Goal: Browse casually: Explore the website without a specific task or goal

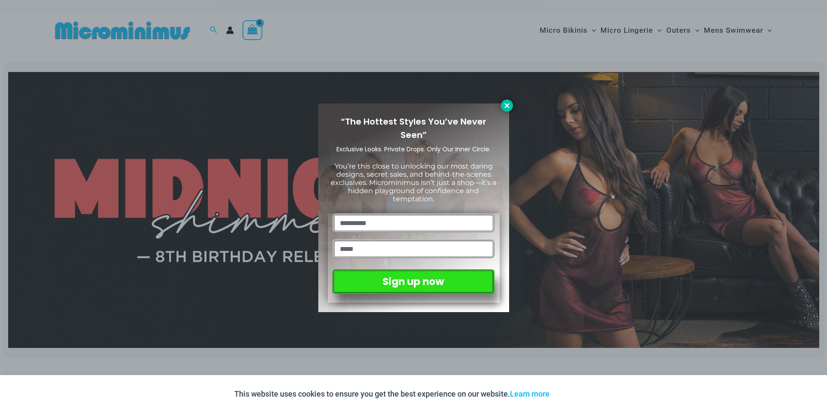
click at [505, 105] on icon at bounding box center [507, 106] width 8 height 8
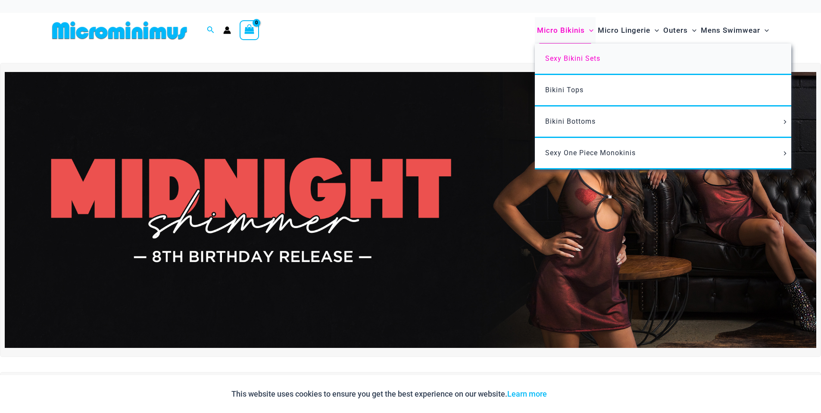
click at [574, 63] on link "Sexy Bikini Sets" at bounding box center [663, 59] width 256 height 31
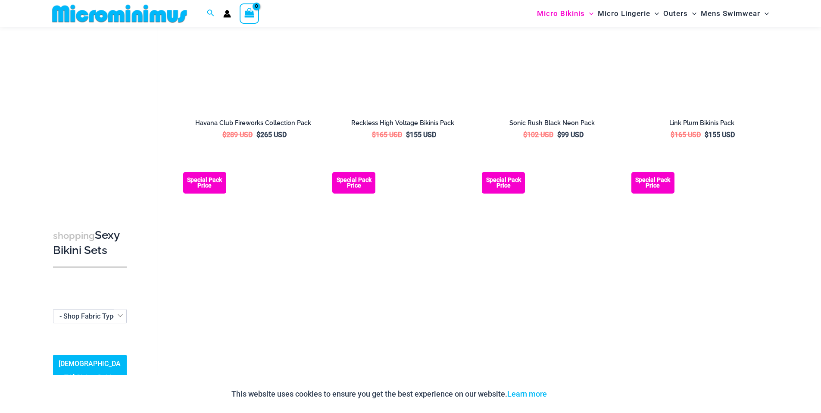
scroll to position [1982, 0]
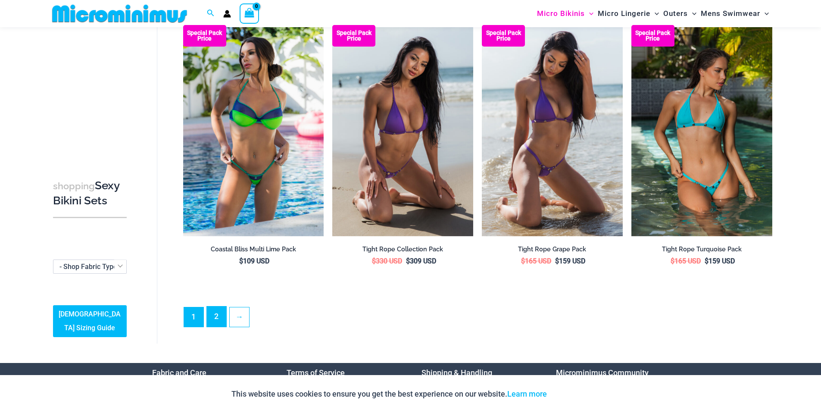
click at [211, 311] on link "2" at bounding box center [216, 316] width 19 height 20
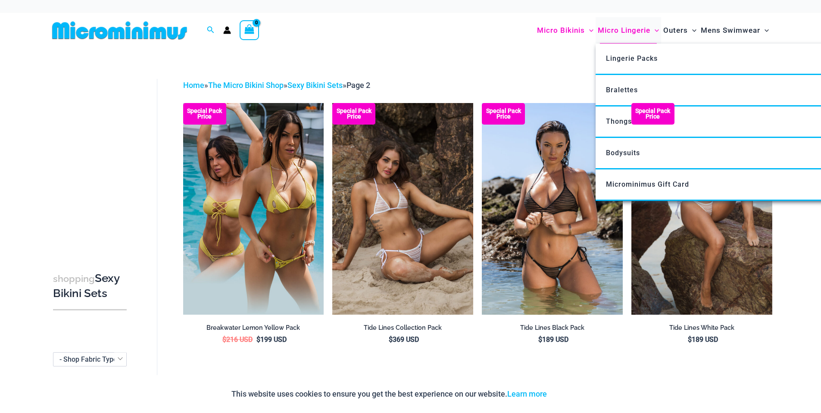
click at [637, 29] on span "Micro Lingerie" at bounding box center [624, 30] width 53 height 22
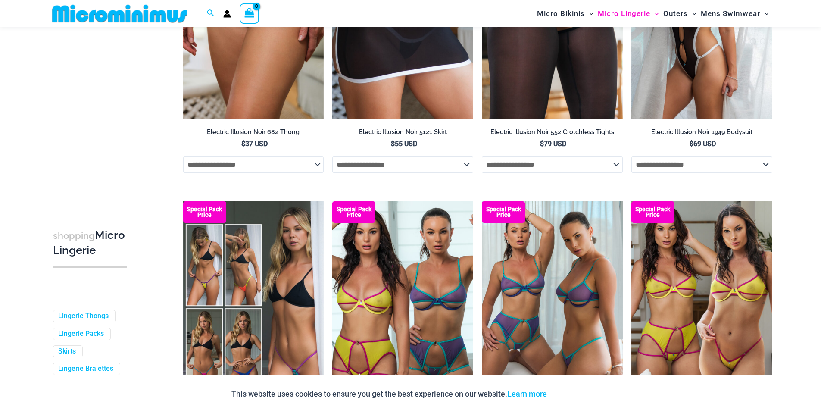
scroll to position [2221, 0]
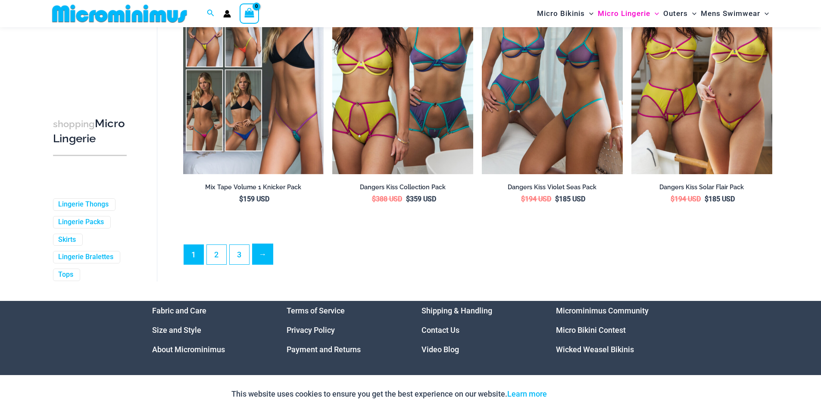
click at [259, 260] on link "→" at bounding box center [262, 254] width 20 height 20
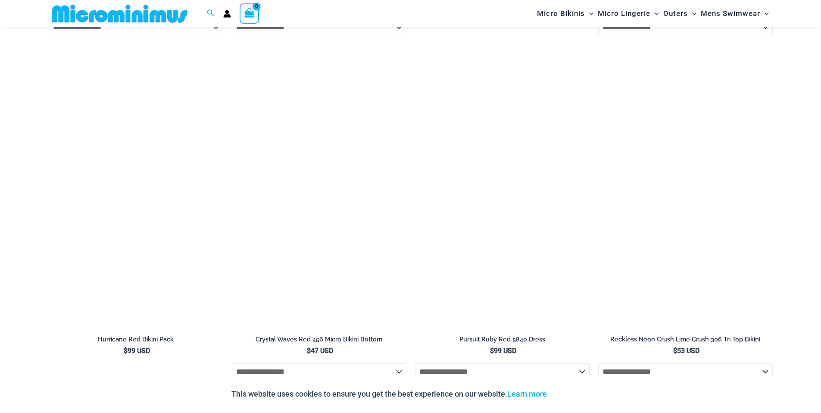
scroll to position [1892, 0]
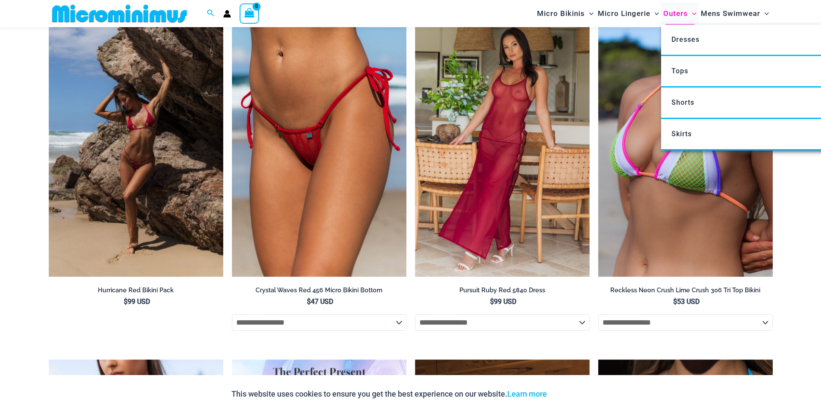
click at [682, 17] on span "Outers" at bounding box center [675, 14] width 25 height 22
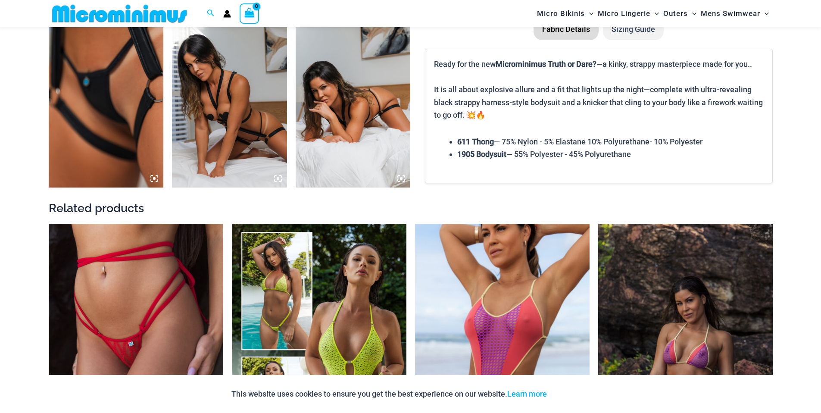
scroll to position [1075, 0]
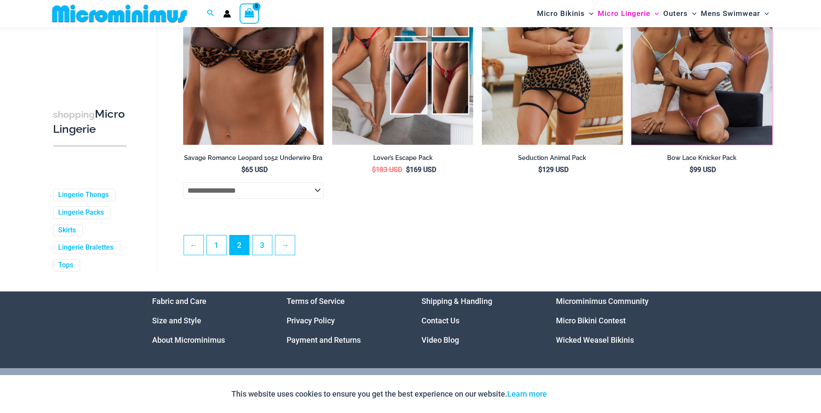
scroll to position [2272, 0]
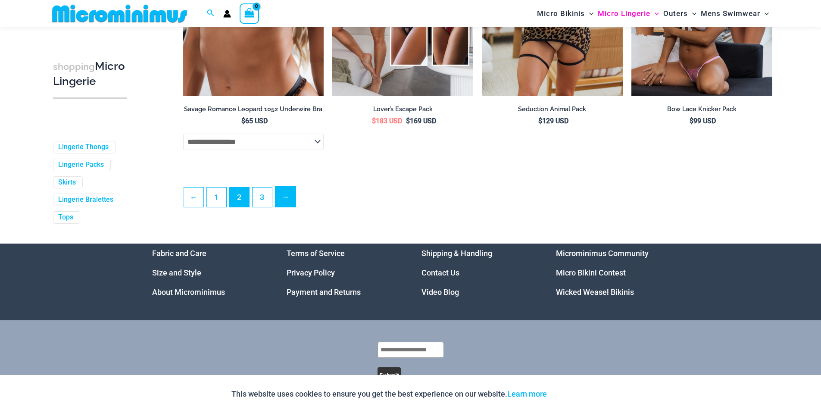
click at [283, 207] on link "→" at bounding box center [285, 197] width 20 height 20
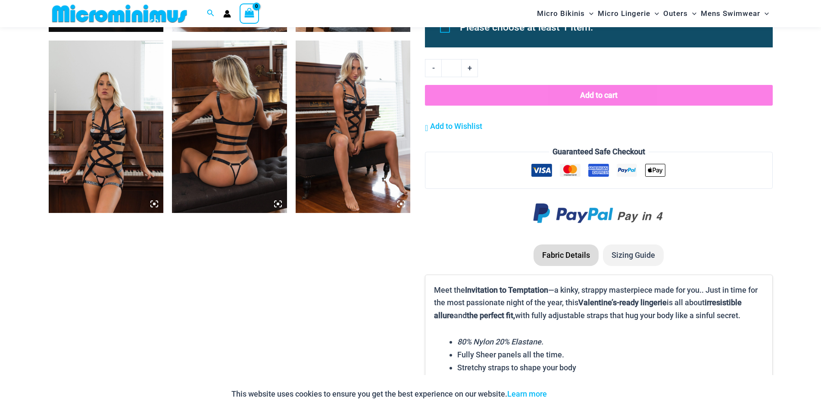
scroll to position [966, 0]
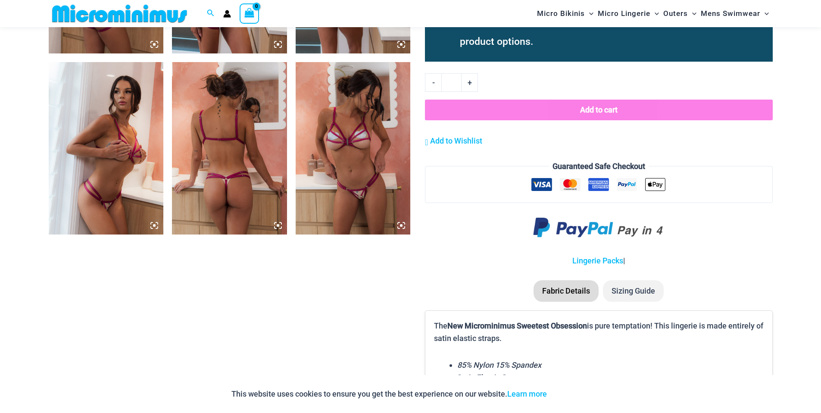
scroll to position [754, 0]
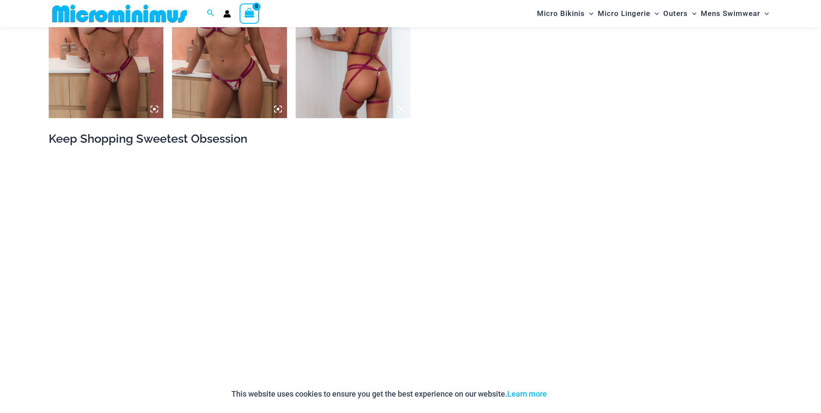
scroll to position [963, 0]
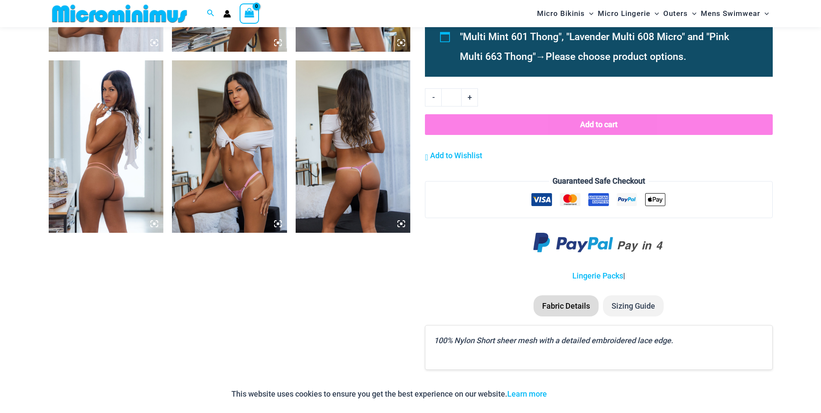
scroll to position [799, 0]
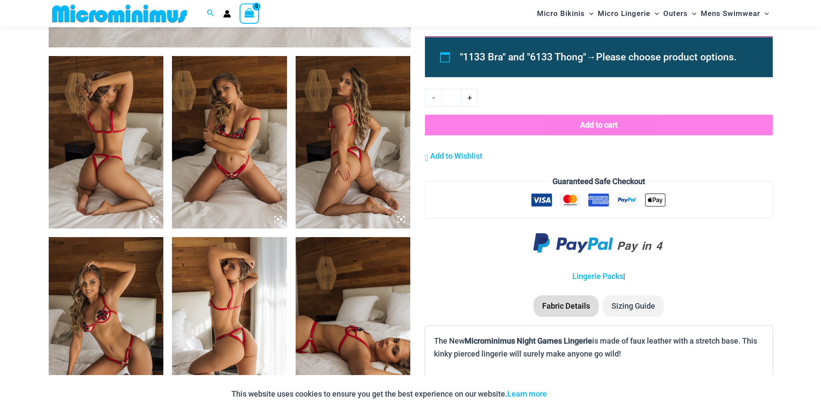
scroll to position [710, 0]
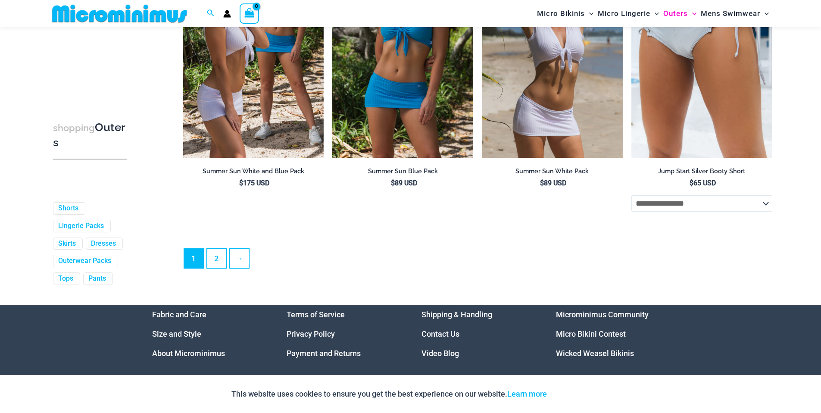
scroll to position [2306, 0]
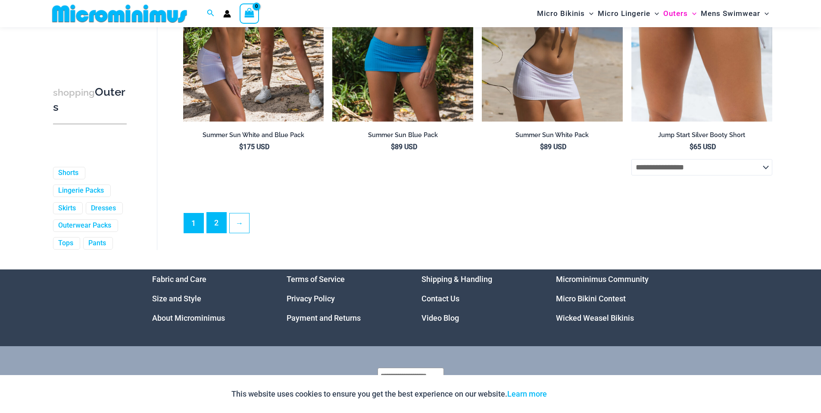
click at [218, 230] on link "2" at bounding box center [216, 222] width 19 height 20
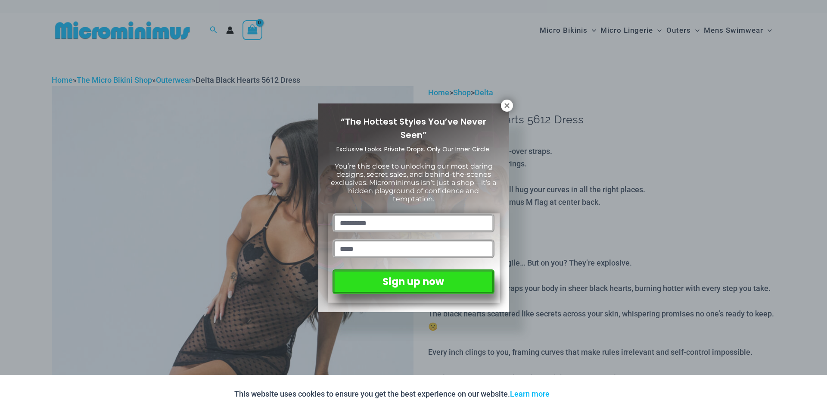
click at [623, 156] on div "“The Hottest Styles You’ve Never Seen” Exclusive Looks. Private Drops. Only Our…" at bounding box center [413, 206] width 827 height 413
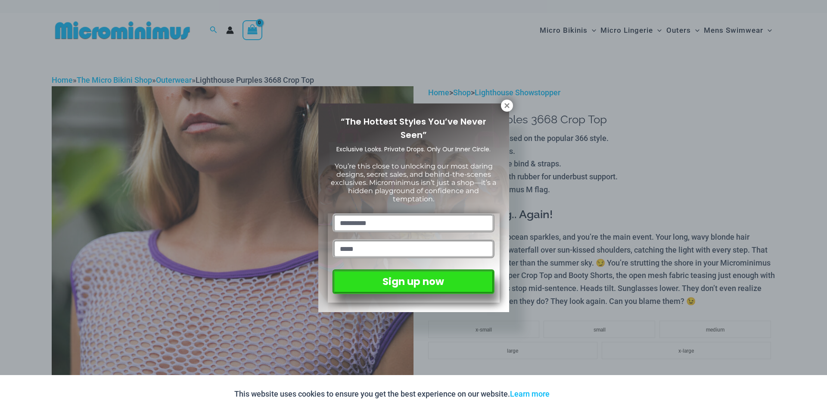
click at [663, 105] on div "“The Hottest Styles You’ve Never Seen” Exclusive Looks. Private Drops. Only Our…" at bounding box center [413, 206] width 827 height 413
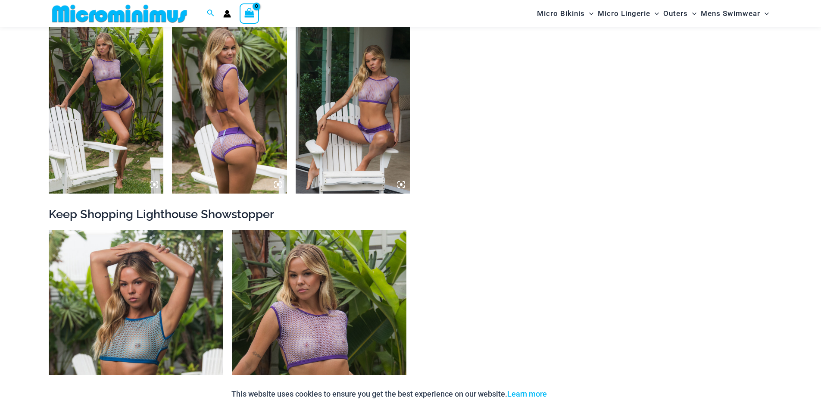
scroll to position [838, 0]
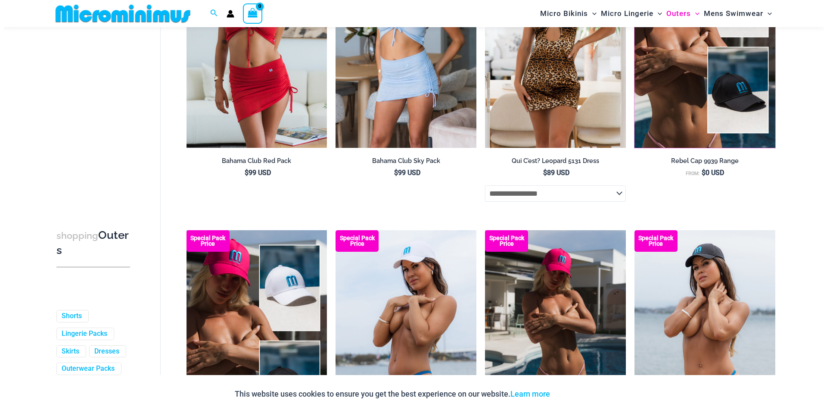
scroll to position [551, 0]
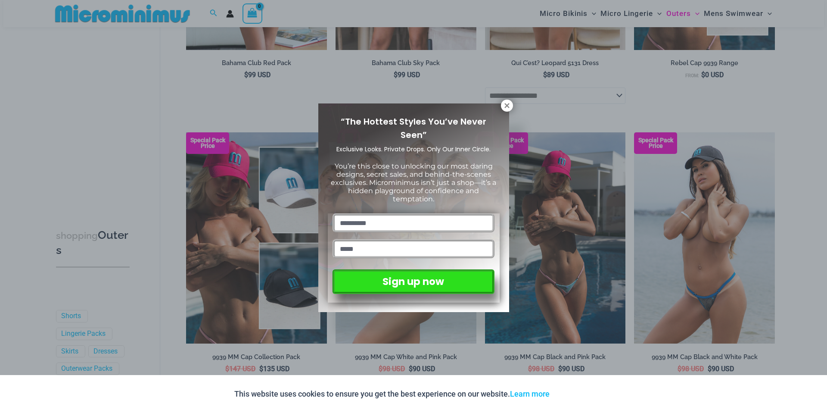
click at [629, 148] on div "“The Hottest Styles You’ve Never Seen” Exclusive Looks. Private Drops. Only Our…" at bounding box center [413, 206] width 827 height 413
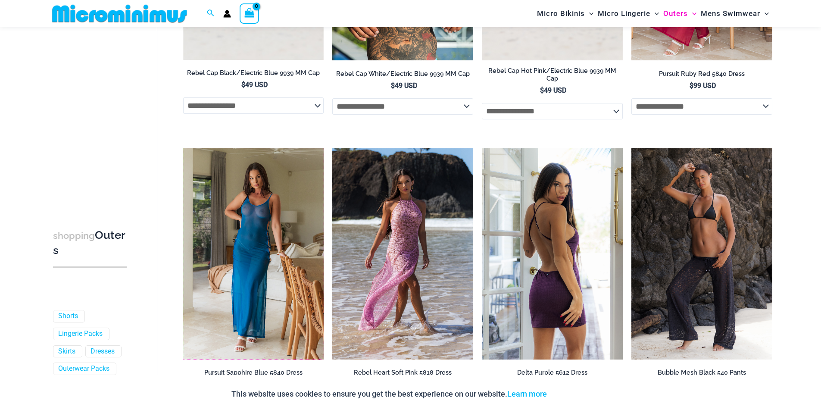
scroll to position [1365, 0]
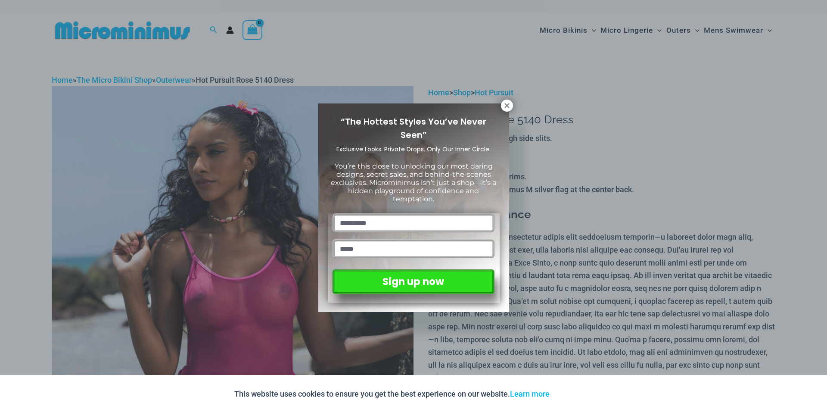
click at [611, 135] on div "“The Hottest Styles You’ve Never Seen” Exclusive Looks. Private Drops. Only Our…" at bounding box center [413, 206] width 827 height 413
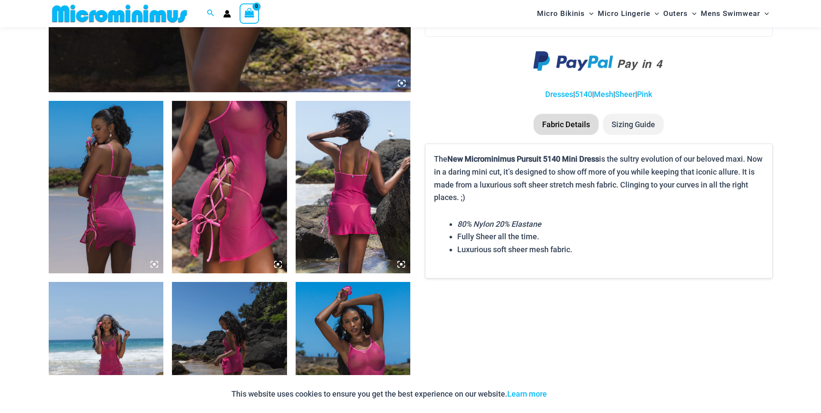
scroll to position [578, 0]
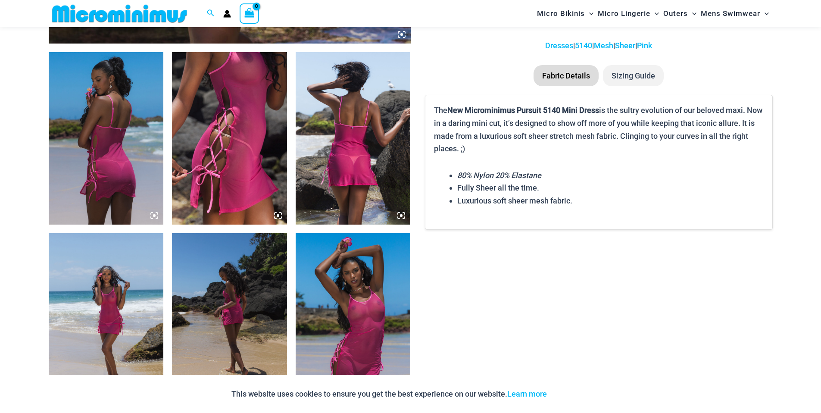
click at [345, 312] on img at bounding box center [353, 319] width 115 height 172
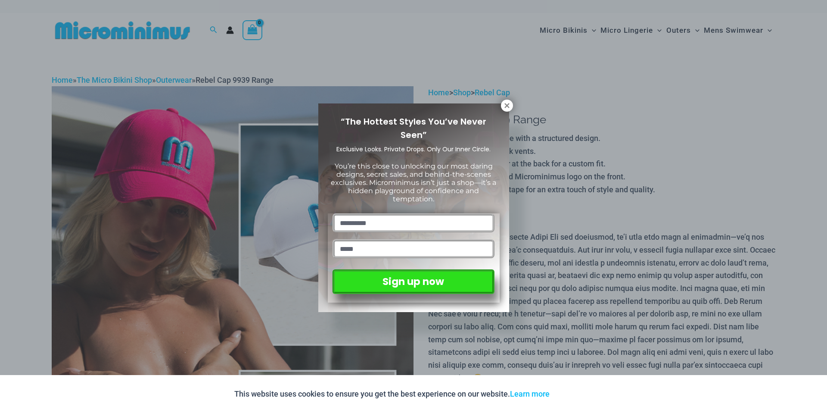
click at [685, 206] on div "“The Hottest Styles You’ve Never Seen” Exclusive Looks. Private Drops. Only Our…" at bounding box center [413, 206] width 827 height 413
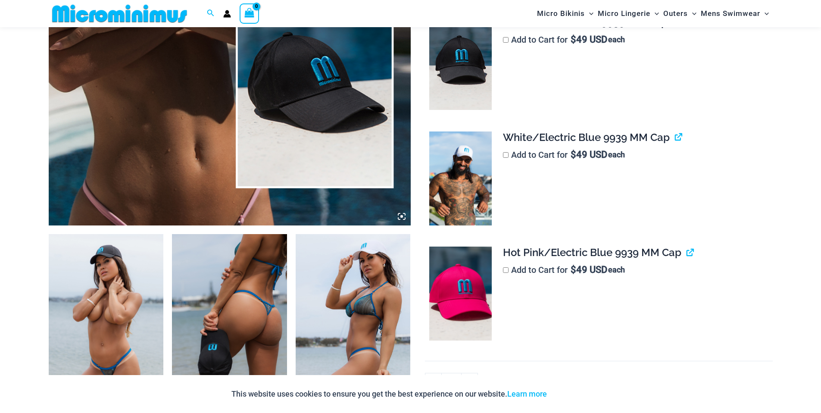
scroll to position [721, 0]
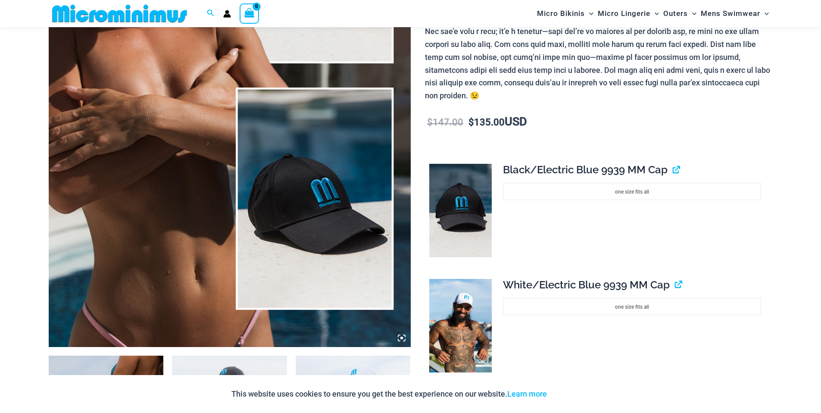
scroll to position [759, 0]
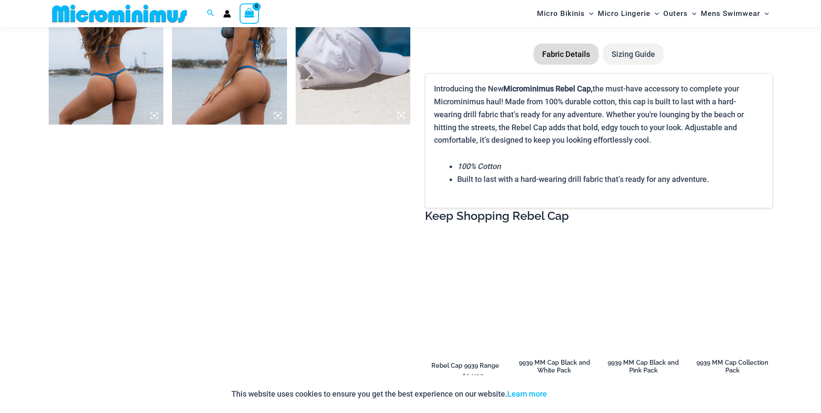
scroll to position [956, 0]
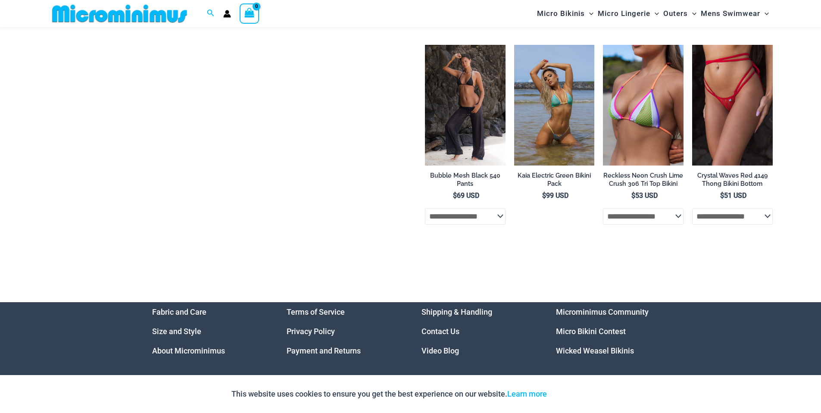
scroll to position [2192, 0]
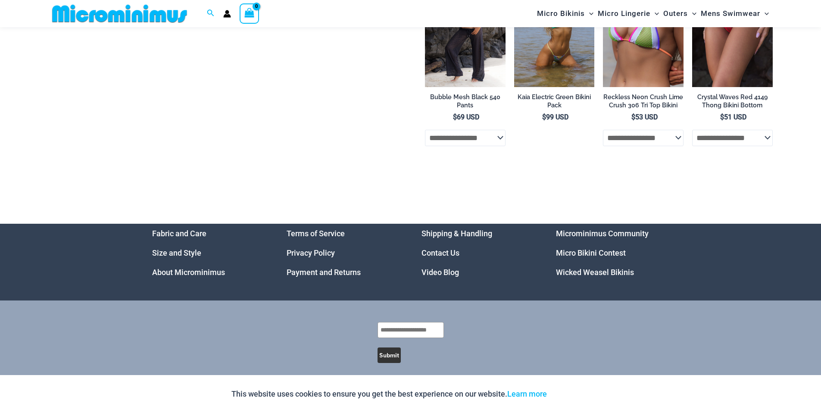
click at [445, 269] on link "Video Blog" at bounding box center [439, 272] width 37 height 9
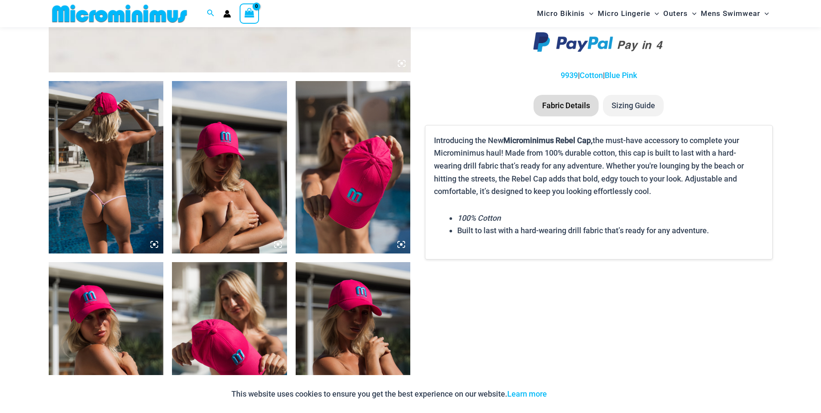
scroll to position [788, 0]
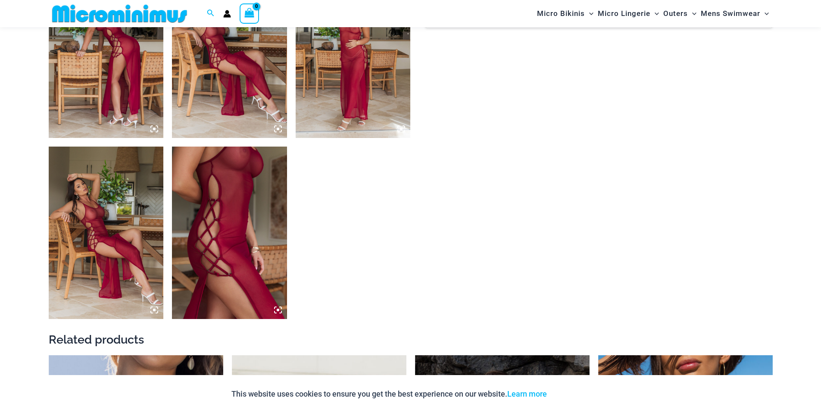
scroll to position [713, 0]
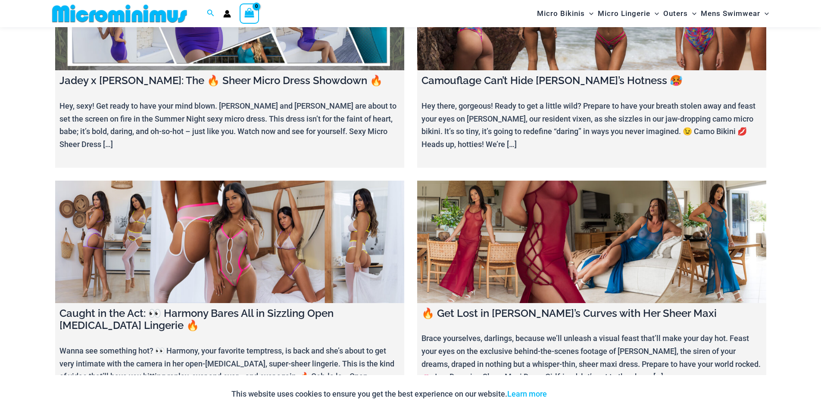
scroll to position [828, 0]
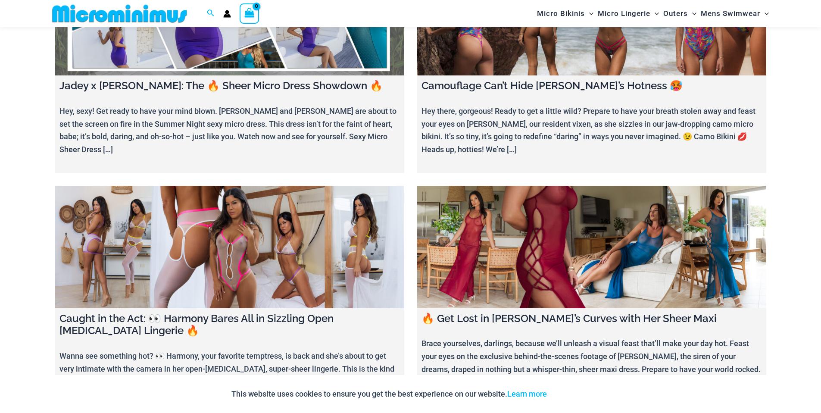
click at [590, 268] on link at bounding box center [591, 247] width 349 height 122
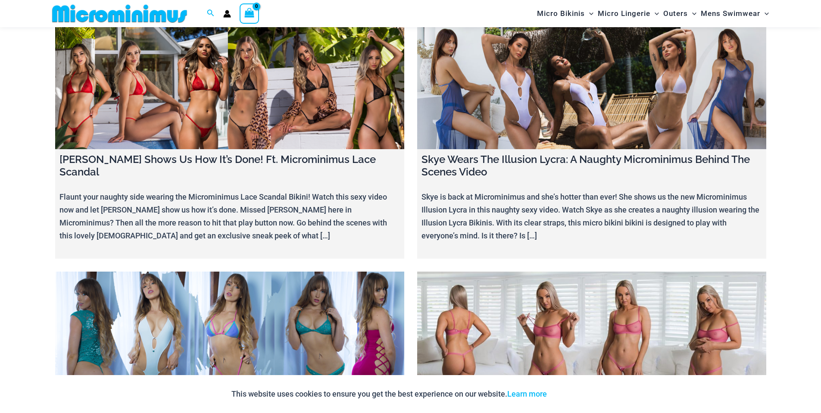
scroll to position [10423, 0]
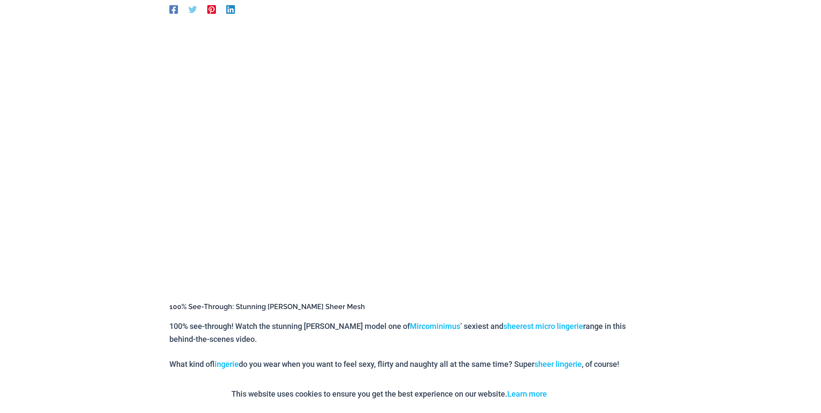
scroll to position [94, 0]
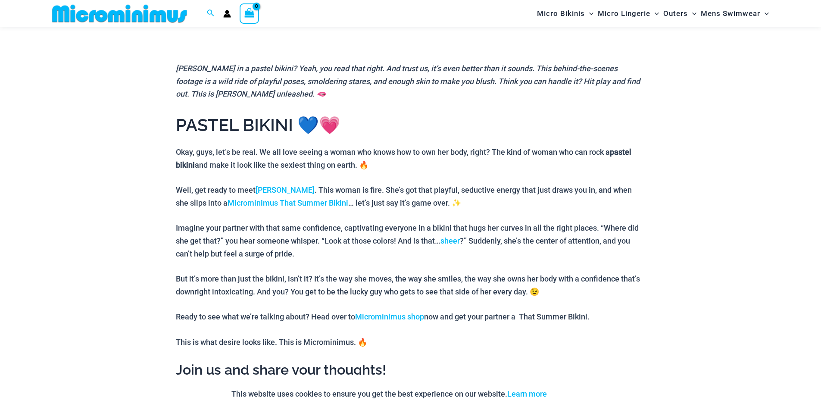
scroll to position [386, 0]
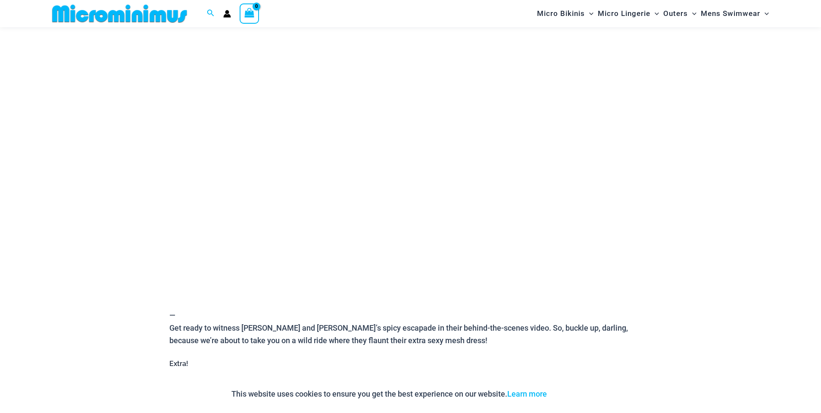
scroll to position [84, 0]
